Goal: Task Accomplishment & Management: Manage account settings

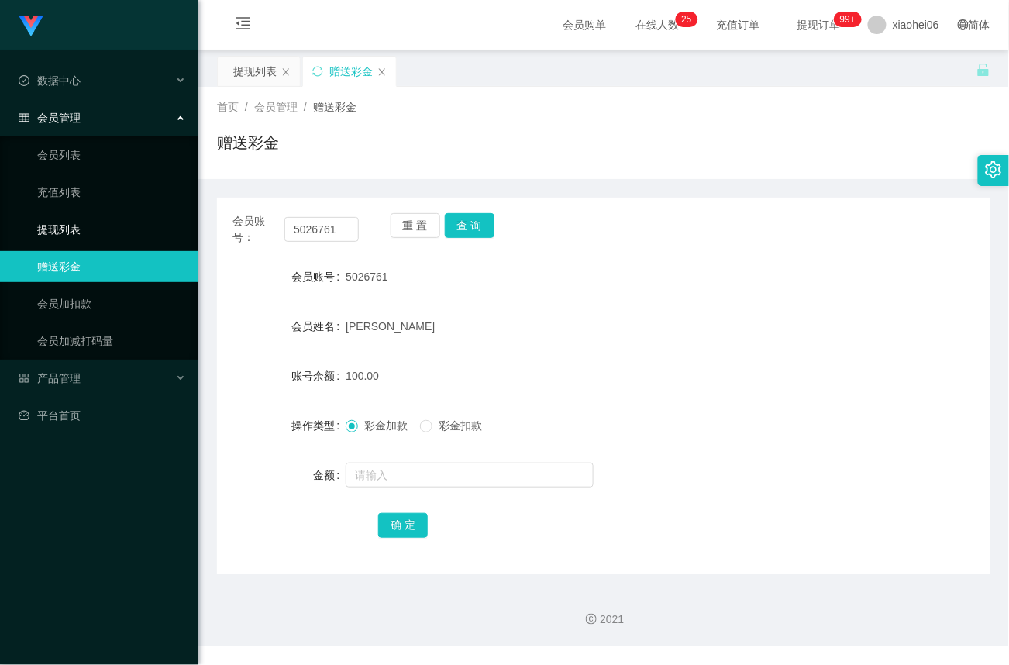
click at [72, 222] on link "提现列表" at bounding box center [111, 229] width 149 height 31
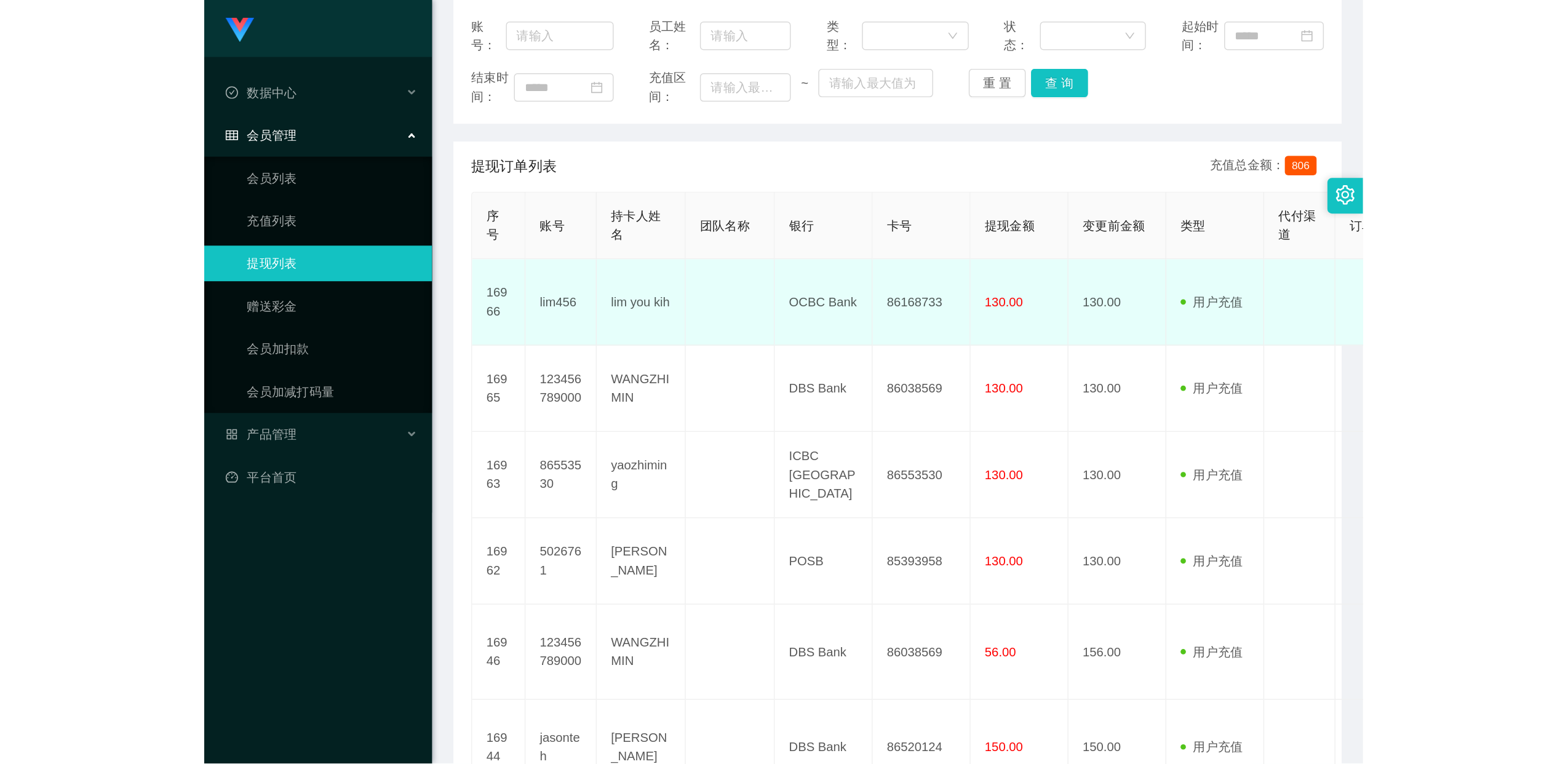
scroll to position [158, 0]
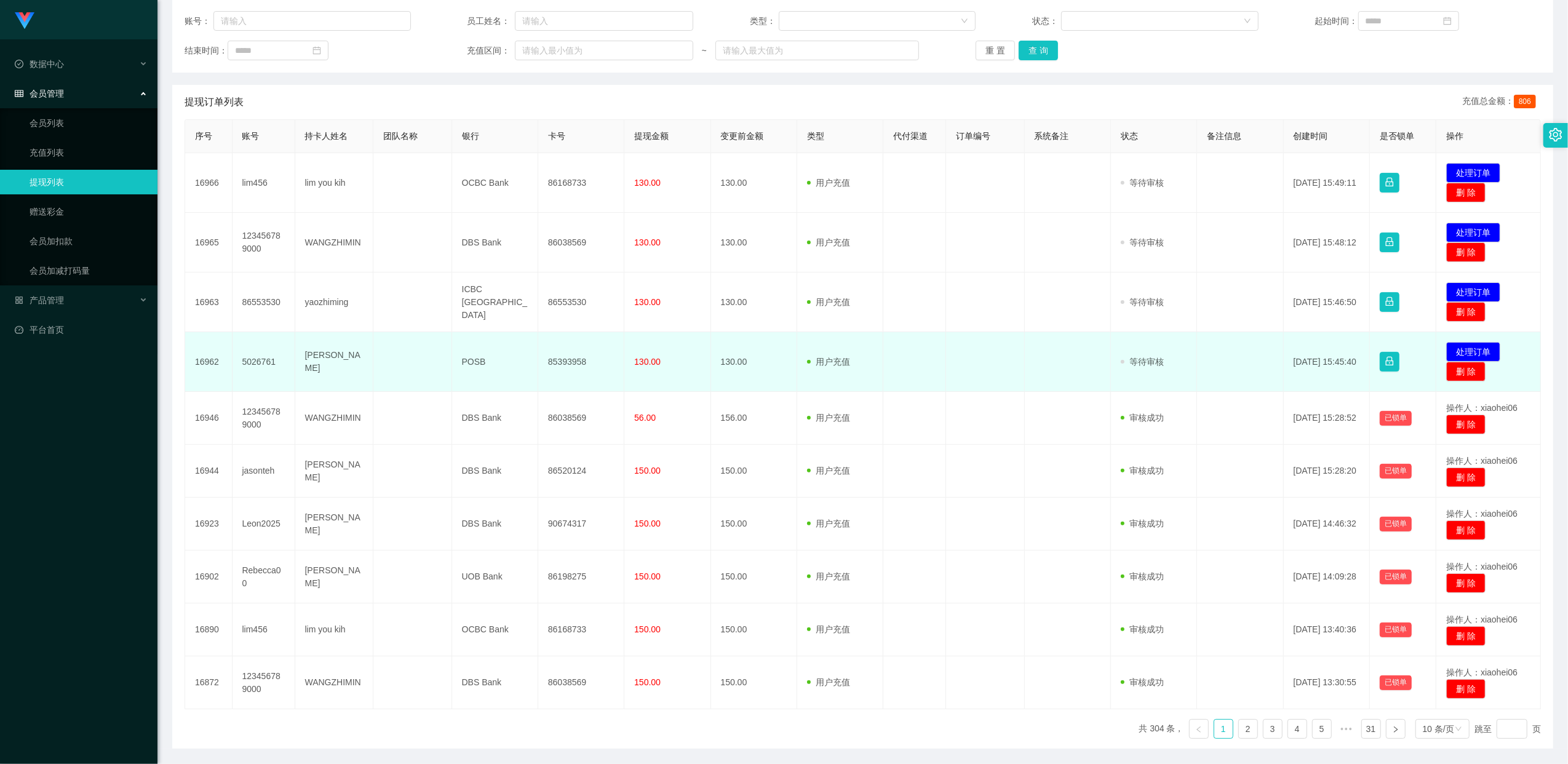
click at [566, 358] on td "85393958" at bounding box center [581, 362] width 86 height 60
copy td "85393958"
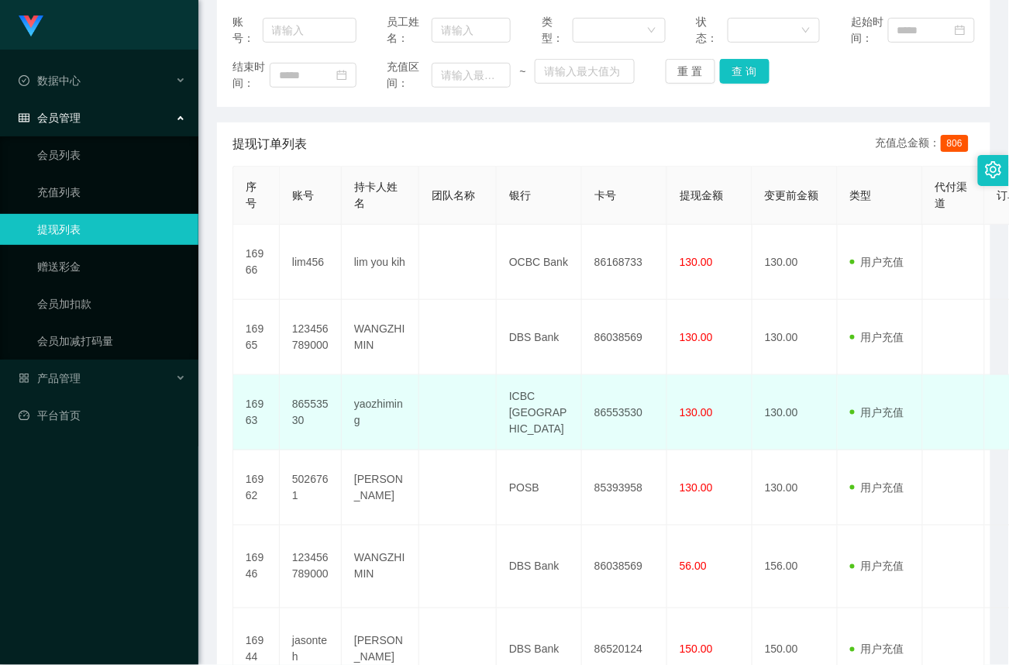
click at [411, 401] on td "yaozhiming" at bounding box center [381, 412] width 78 height 75
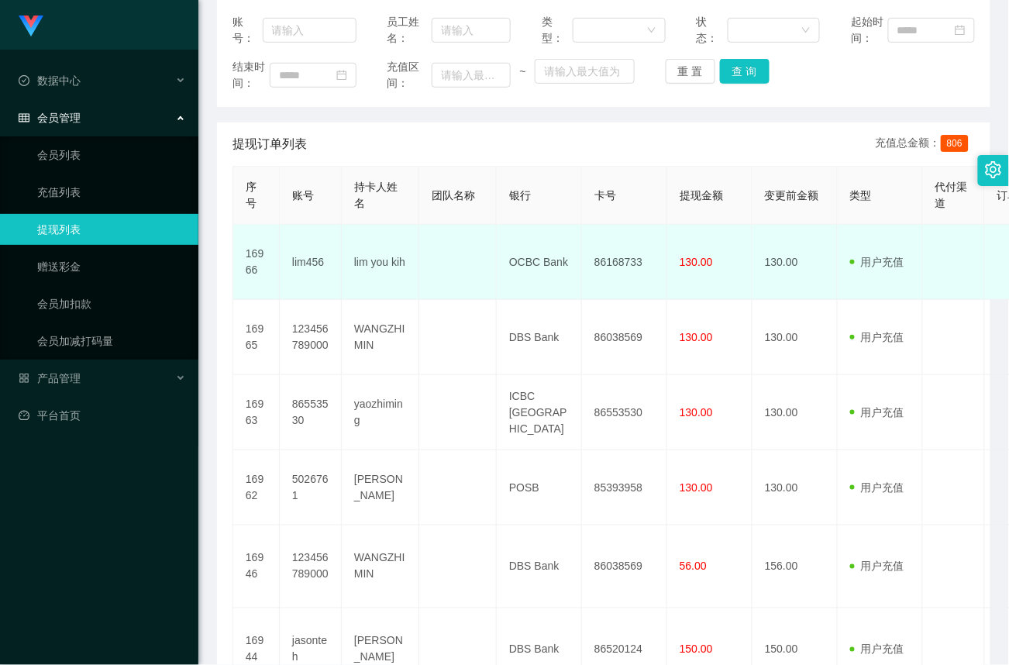
click at [422, 283] on td at bounding box center [458, 262] width 78 height 75
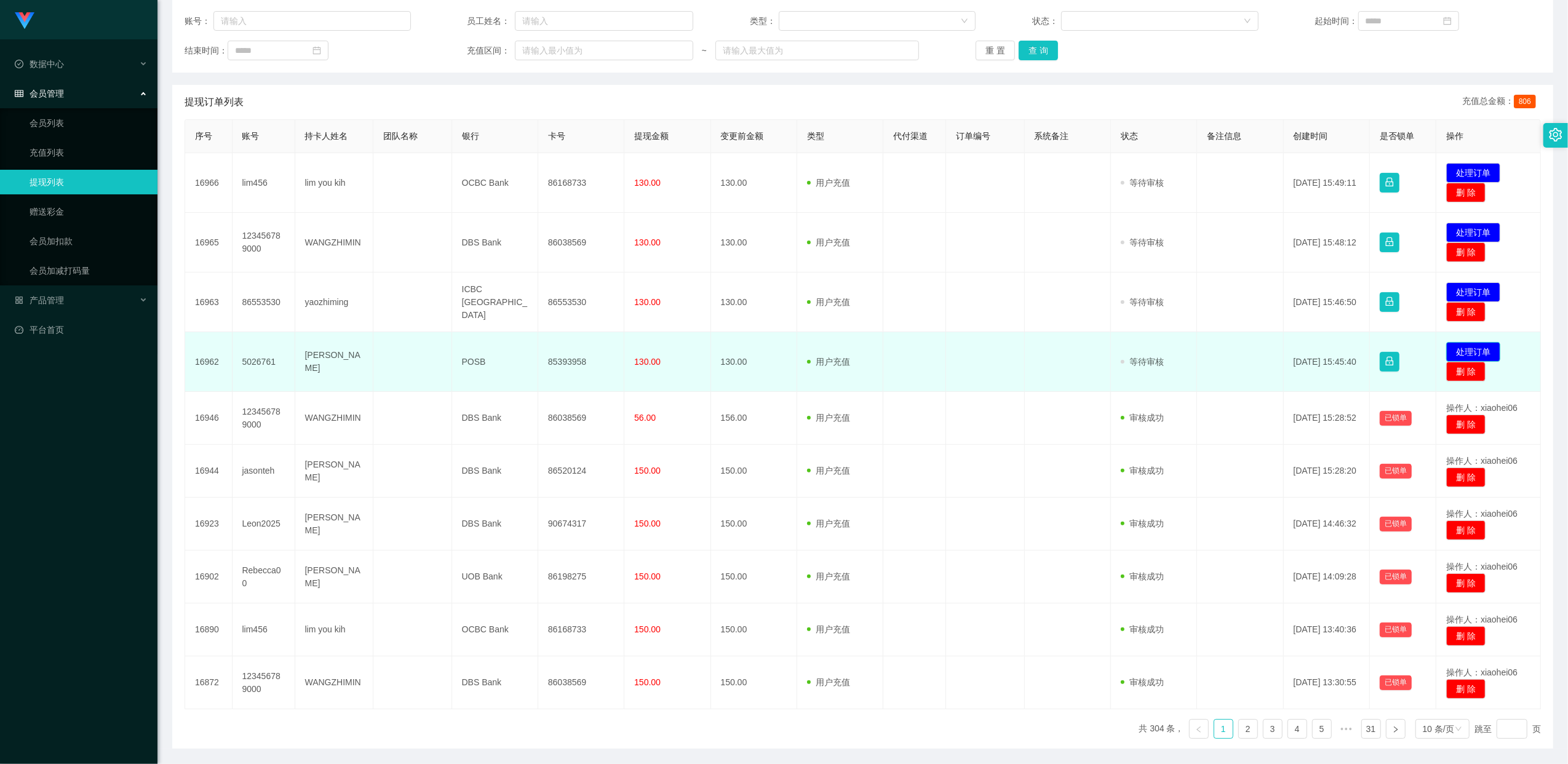
click at [1465, 355] on button "处理订单" at bounding box center [1474, 351] width 54 height 20
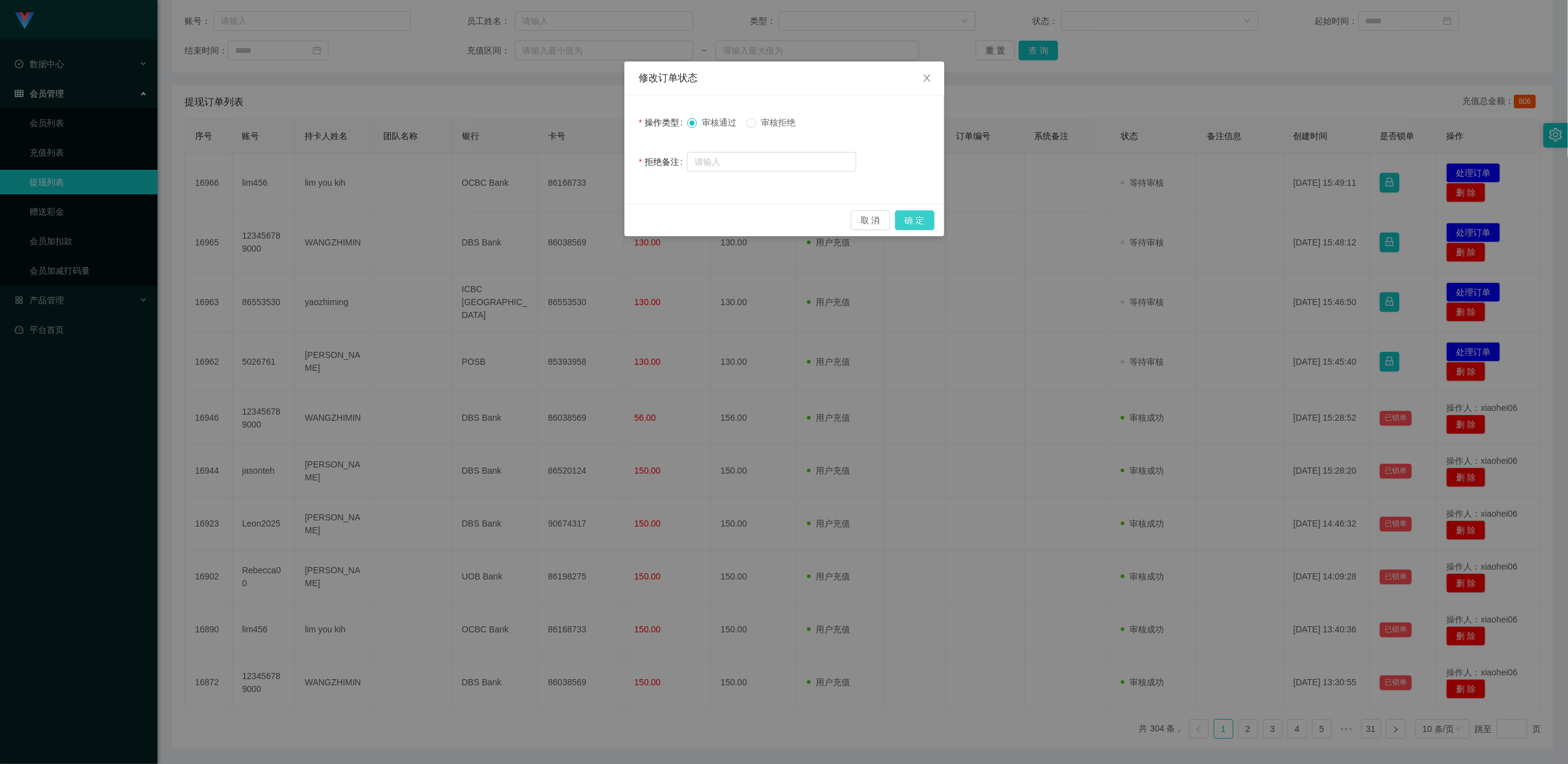
click at [917, 213] on button "确 定" at bounding box center [915, 220] width 40 height 20
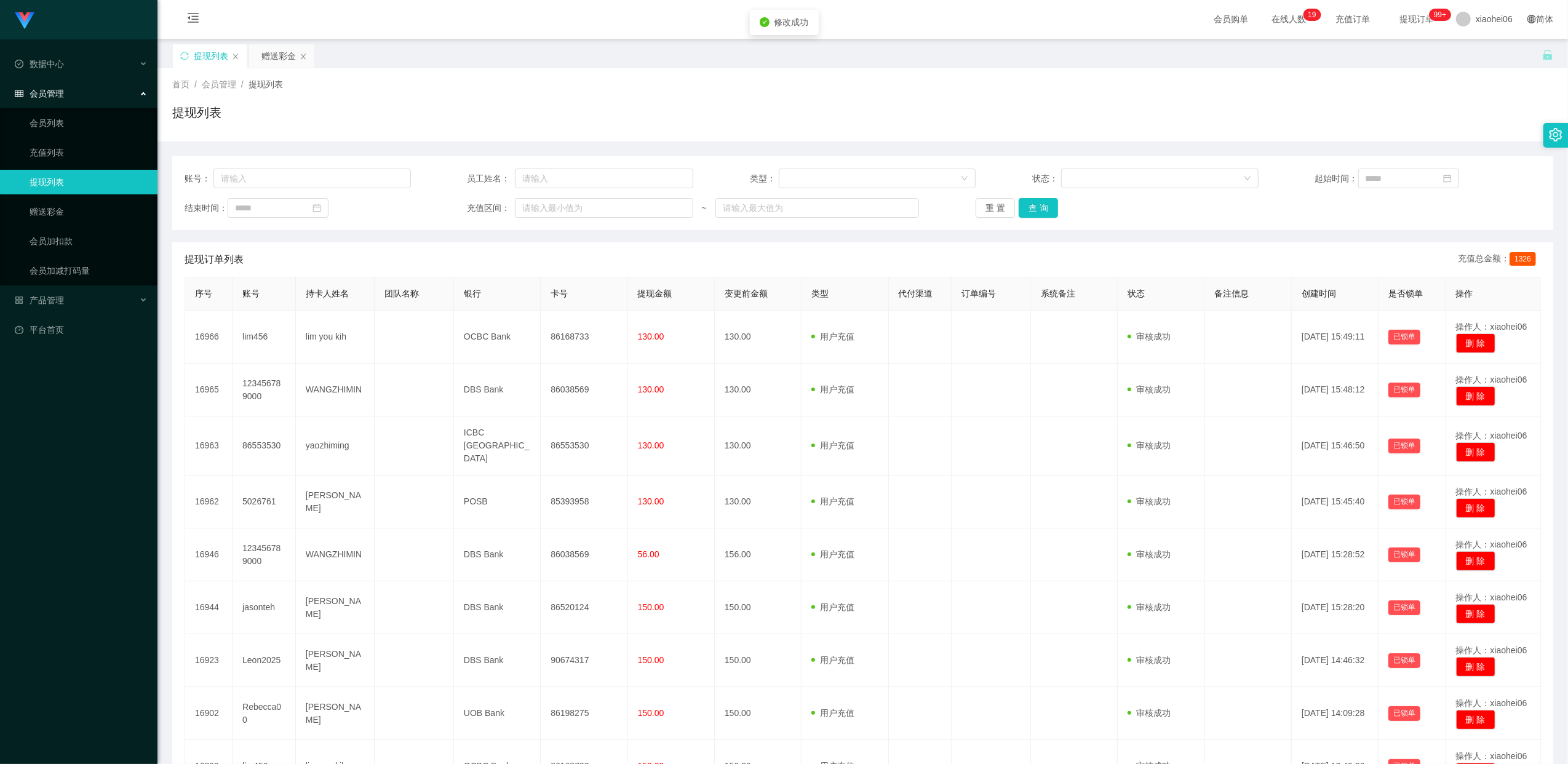
scroll to position [0, 0]
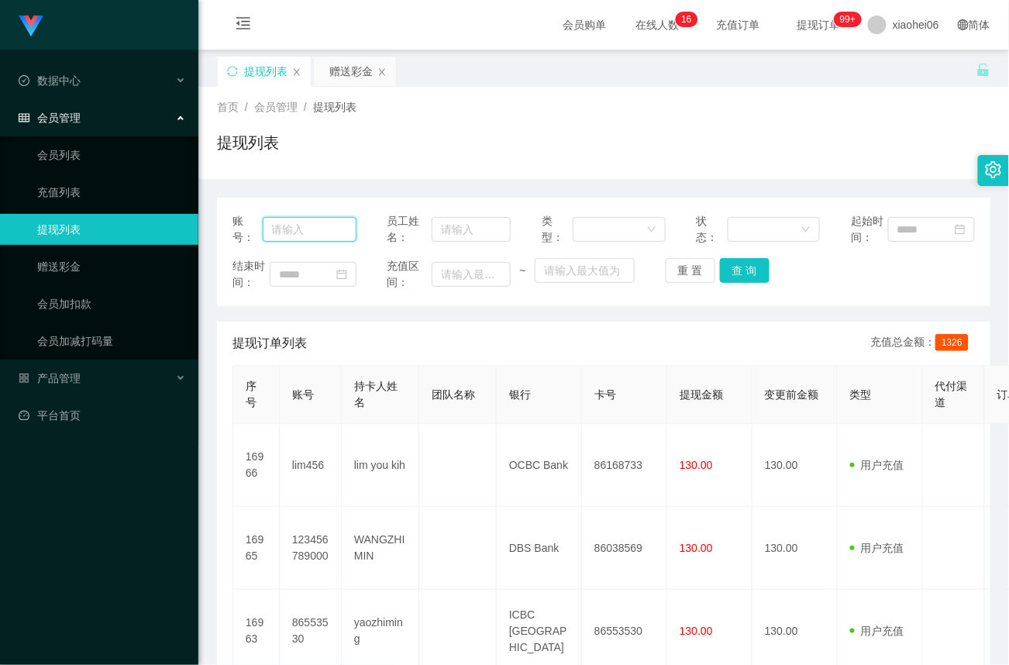
drag, startPoint x: 292, startPoint y: 226, endPoint x: 332, endPoint y: 226, distance: 39.5
click at [292, 226] on input "text" at bounding box center [310, 229] width 94 height 25
paste input "5026761"
type input "5026761"
click at [750, 270] on button "查 询" at bounding box center [745, 270] width 50 height 25
